Goal: Information Seeking & Learning: Check status

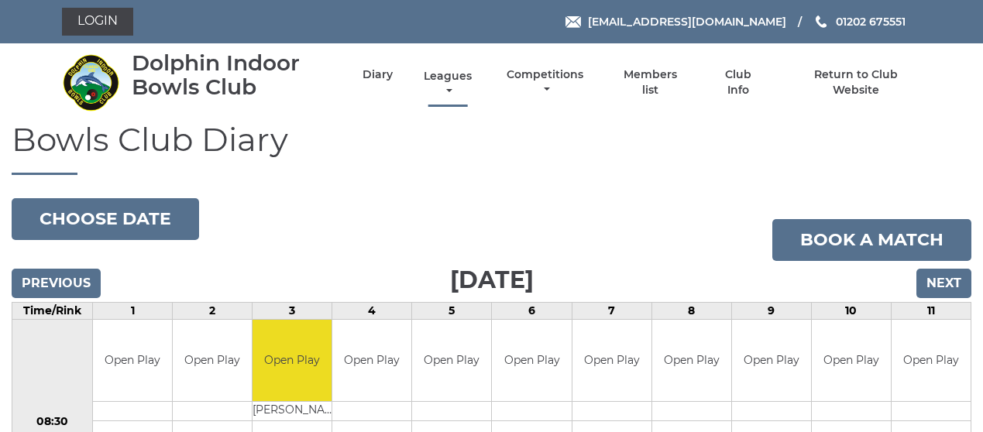
click at [467, 76] on link "Leagues" at bounding box center [448, 84] width 56 height 30
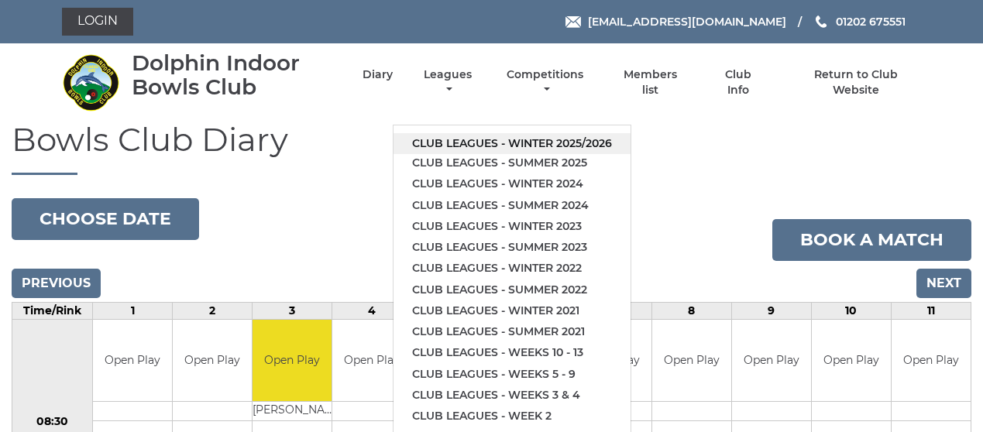
click at [472, 142] on link "Club leagues - Winter 2025/2026" at bounding box center [511, 143] width 237 height 21
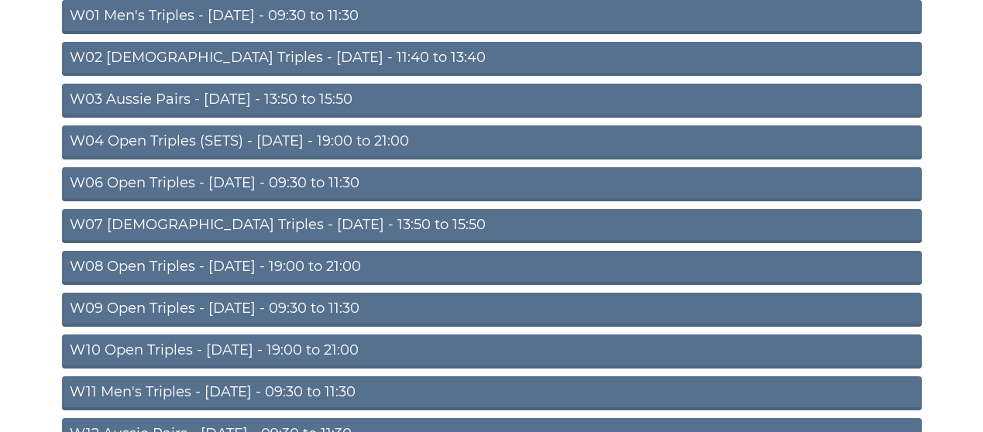
scroll to position [226, 0]
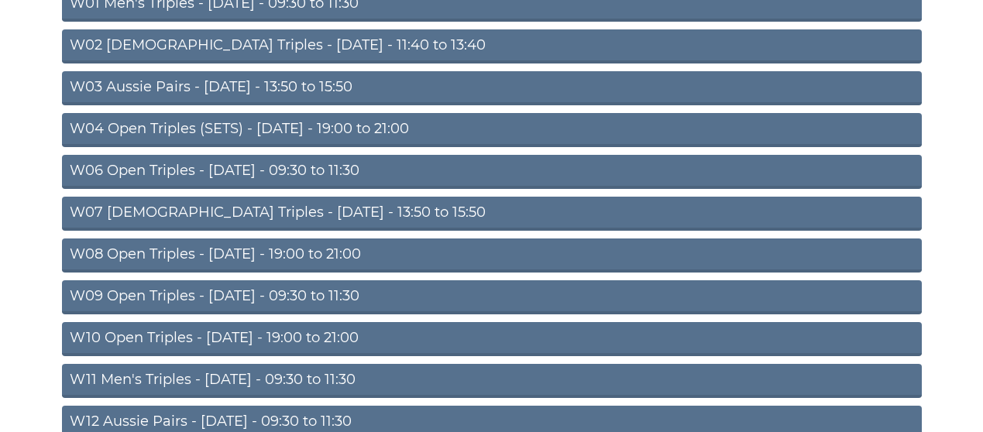
click at [359, 338] on link "W10 Open Triples - Wednesday - 19:00 to 21:00" at bounding box center [491, 339] width 859 height 34
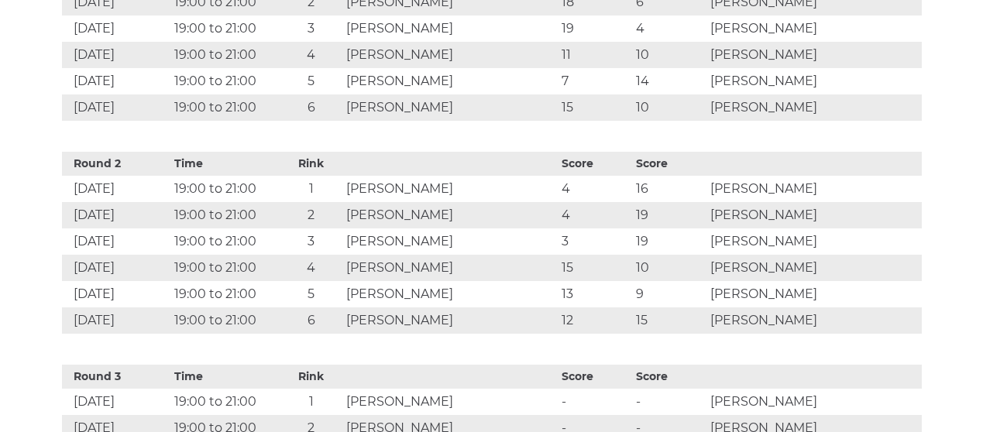
scroll to position [909, 0]
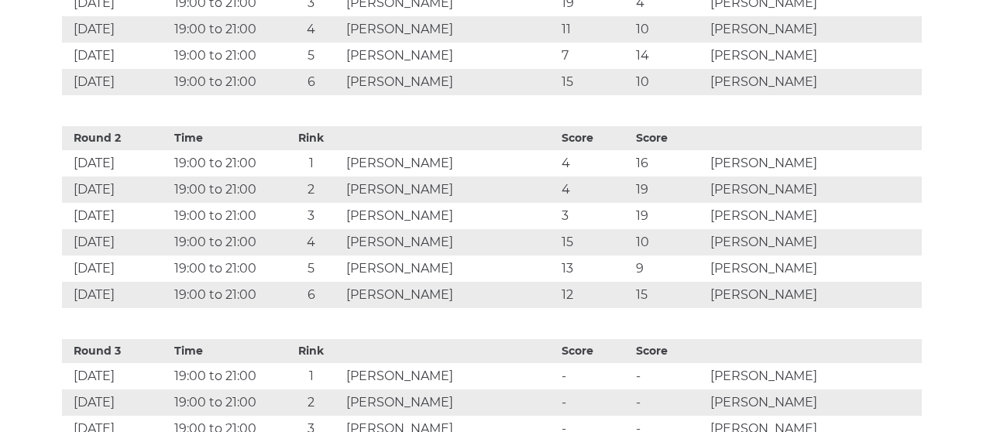
drag, startPoint x: 885, startPoint y: 50, endPoint x: 893, endPoint y: 60, distance: 12.7
click at [893, 60] on tbody "Round 1 Time Rink Score Score 24 Sep 2025 19:00 to 21:00 1 James WALSH 8 21 Dav…" at bounding box center [491, 4] width 859 height 182
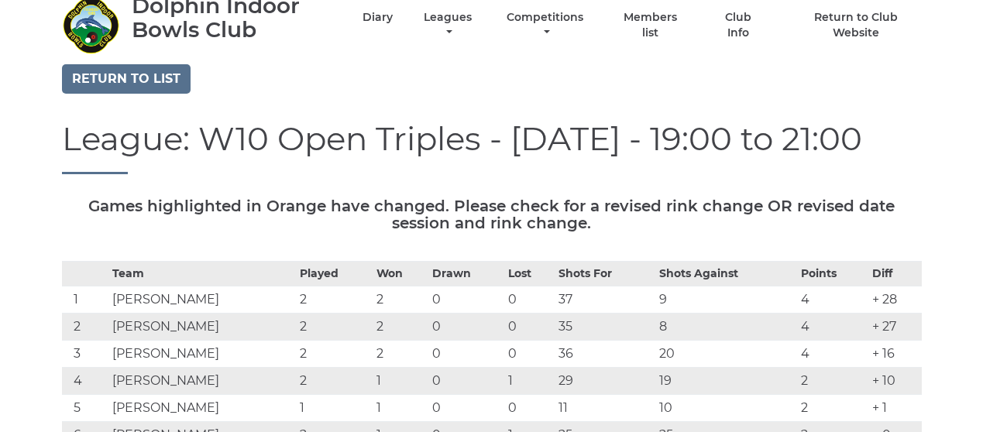
scroll to position [19, 0]
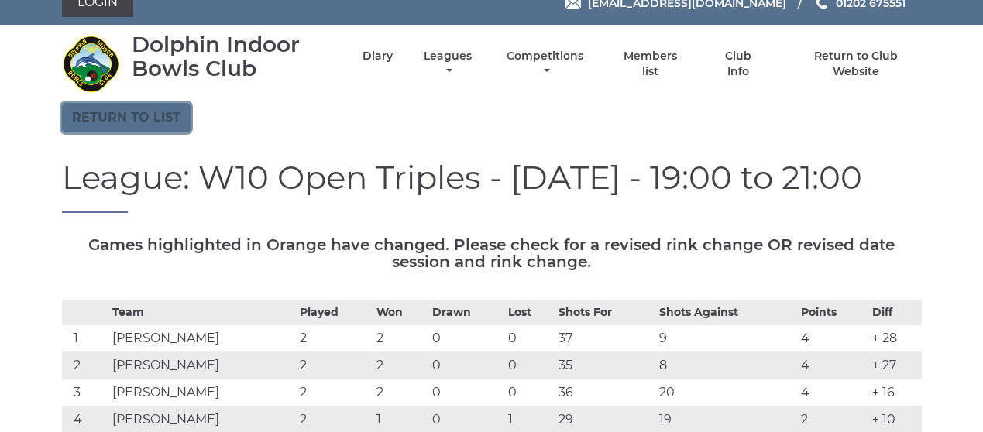
click at [101, 120] on link "Return to list" at bounding box center [126, 117] width 129 height 29
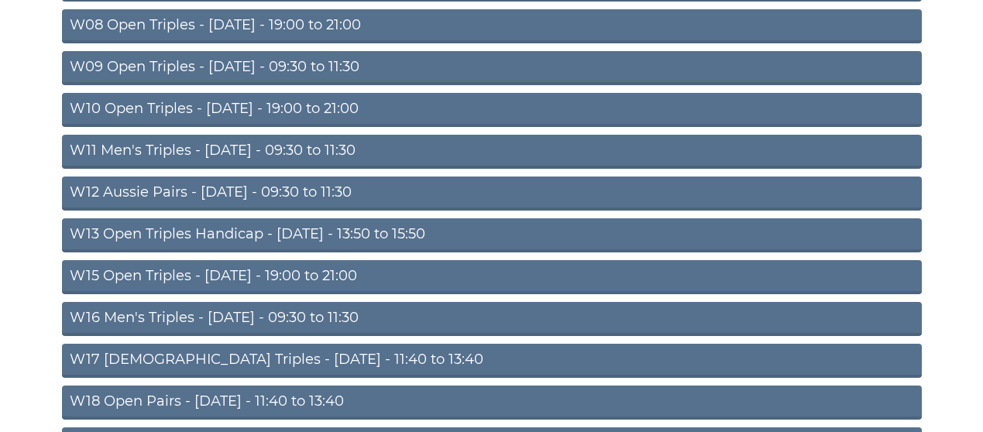
scroll to position [459, 0]
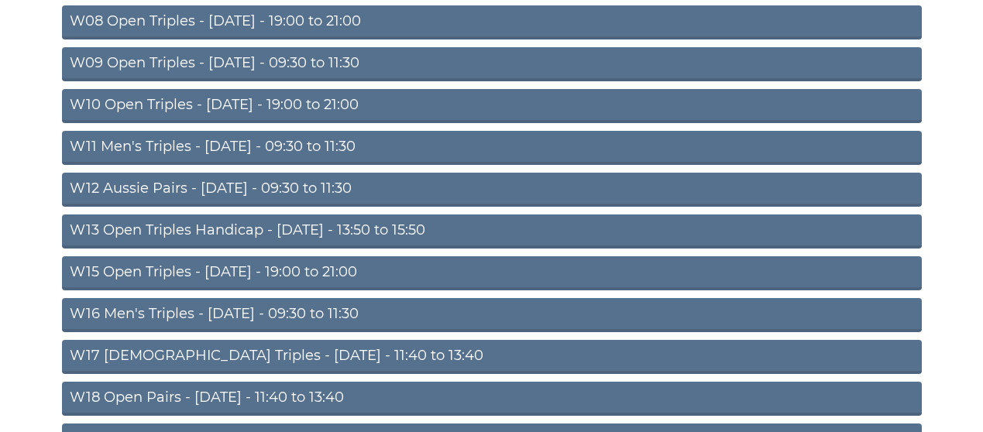
click at [353, 272] on link "W15 Open Triples - Thursday - 19:00 to 21:00" at bounding box center [491, 273] width 859 height 34
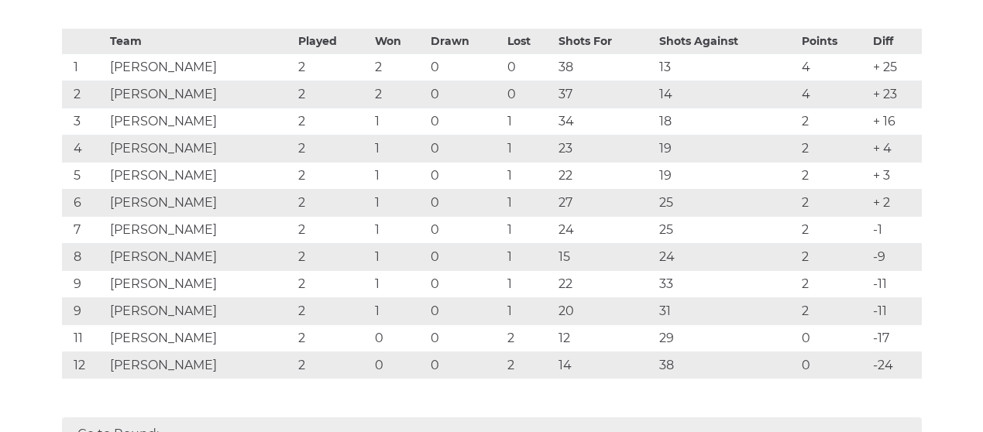
scroll to position [328, 0]
